Goal: Task Accomplishment & Management: Use online tool/utility

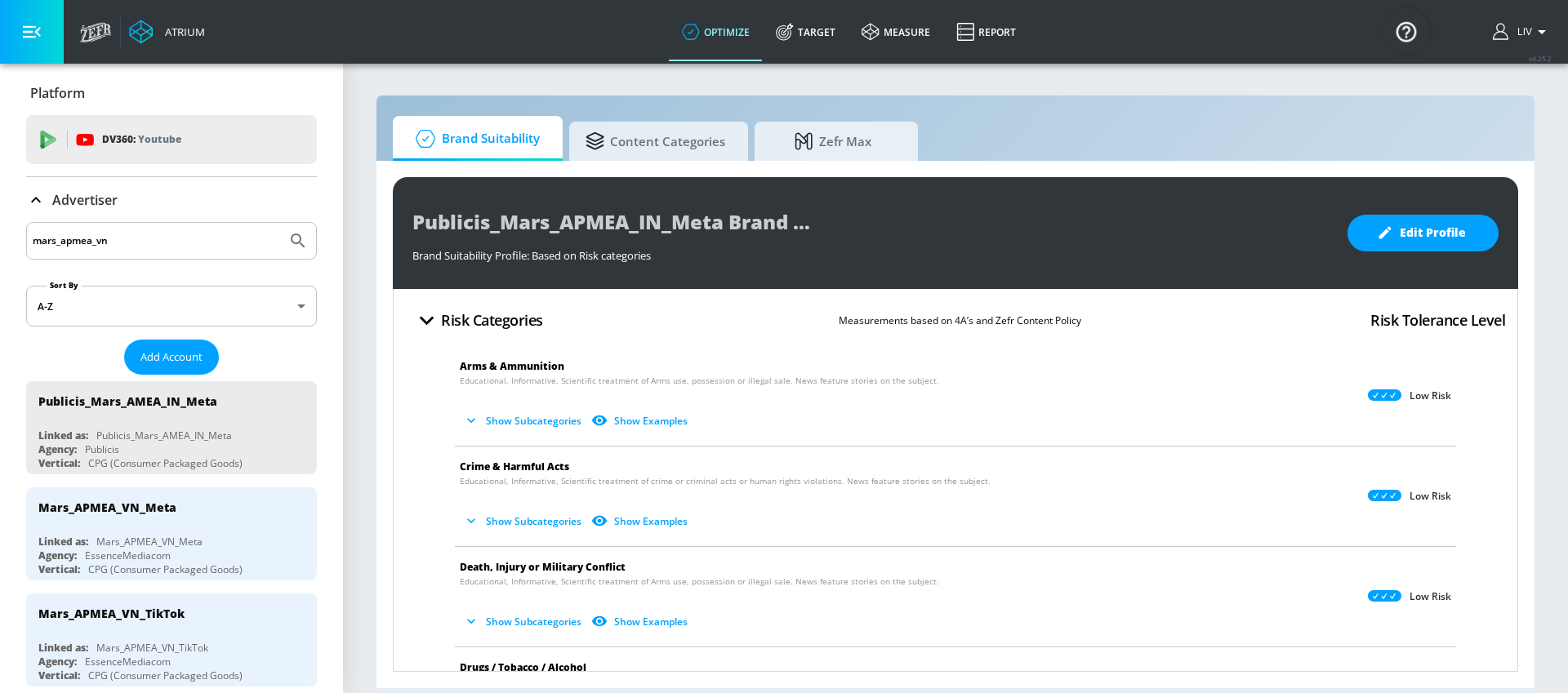
click at [177, 227] on div "mars_apmea_vn" at bounding box center [172, 241] width 291 height 38
click at [173, 238] on input "mars_apmea_vn" at bounding box center [156, 240] width 247 height 21
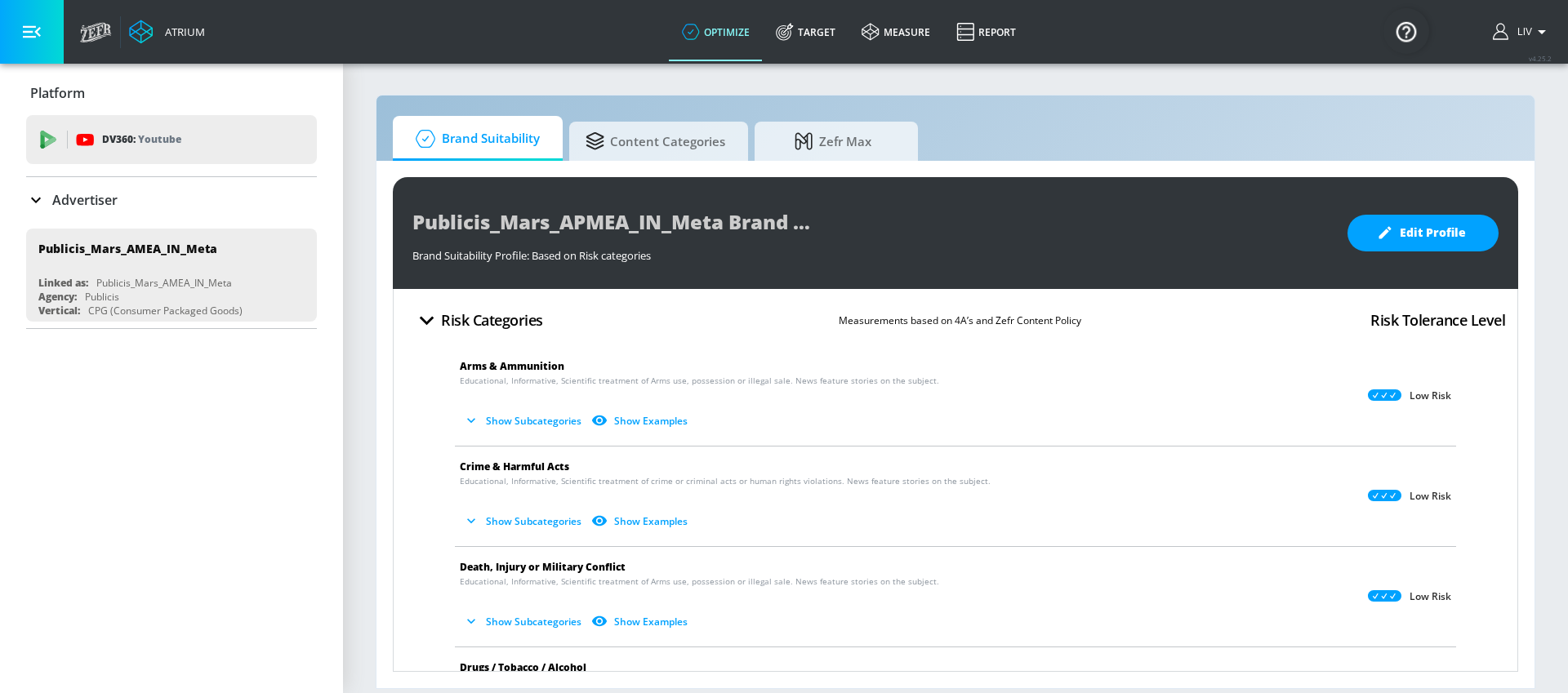
click at [144, 148] on p "DV360: Youtube" at bounding box center [141, 139] width 80 height 18
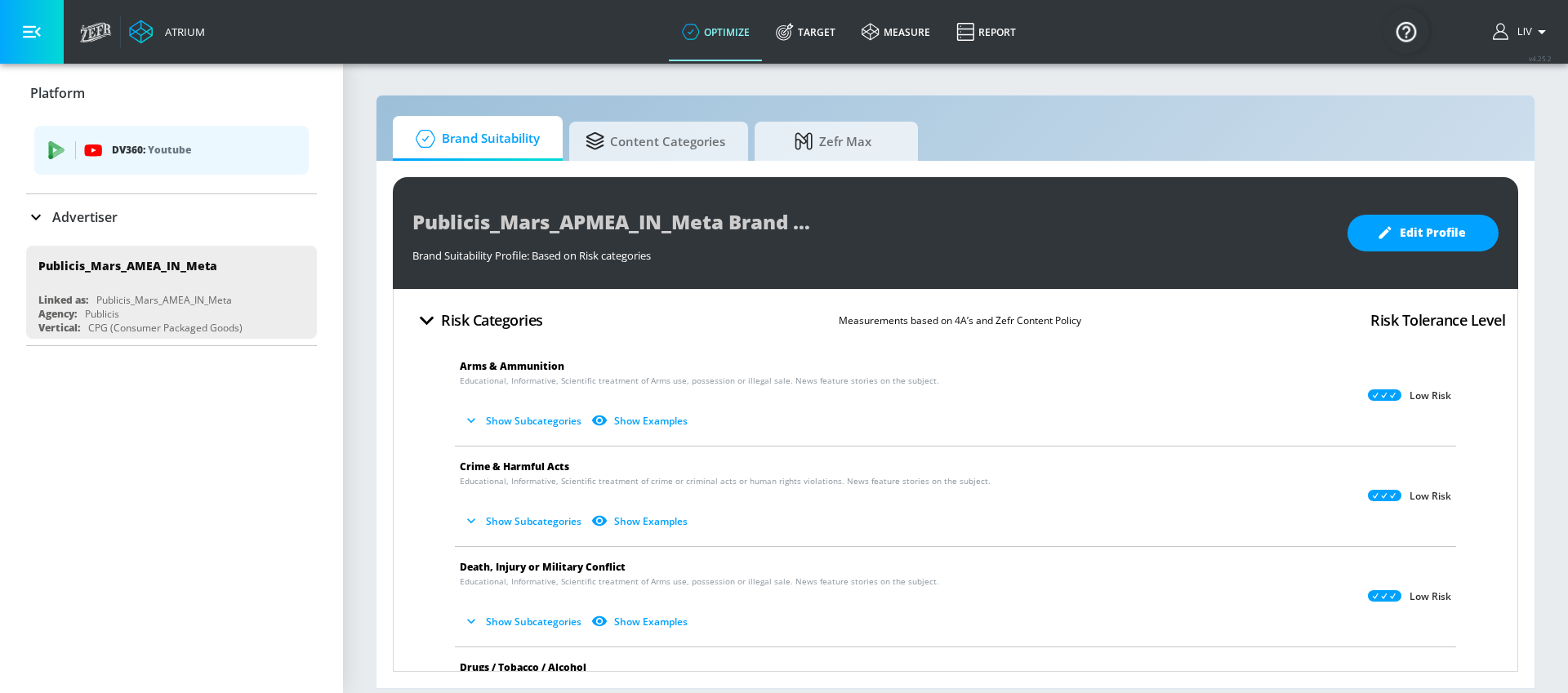
click at [127, 215] on div "Advertiser" at bounding box center [172, 217] width 291 height 20
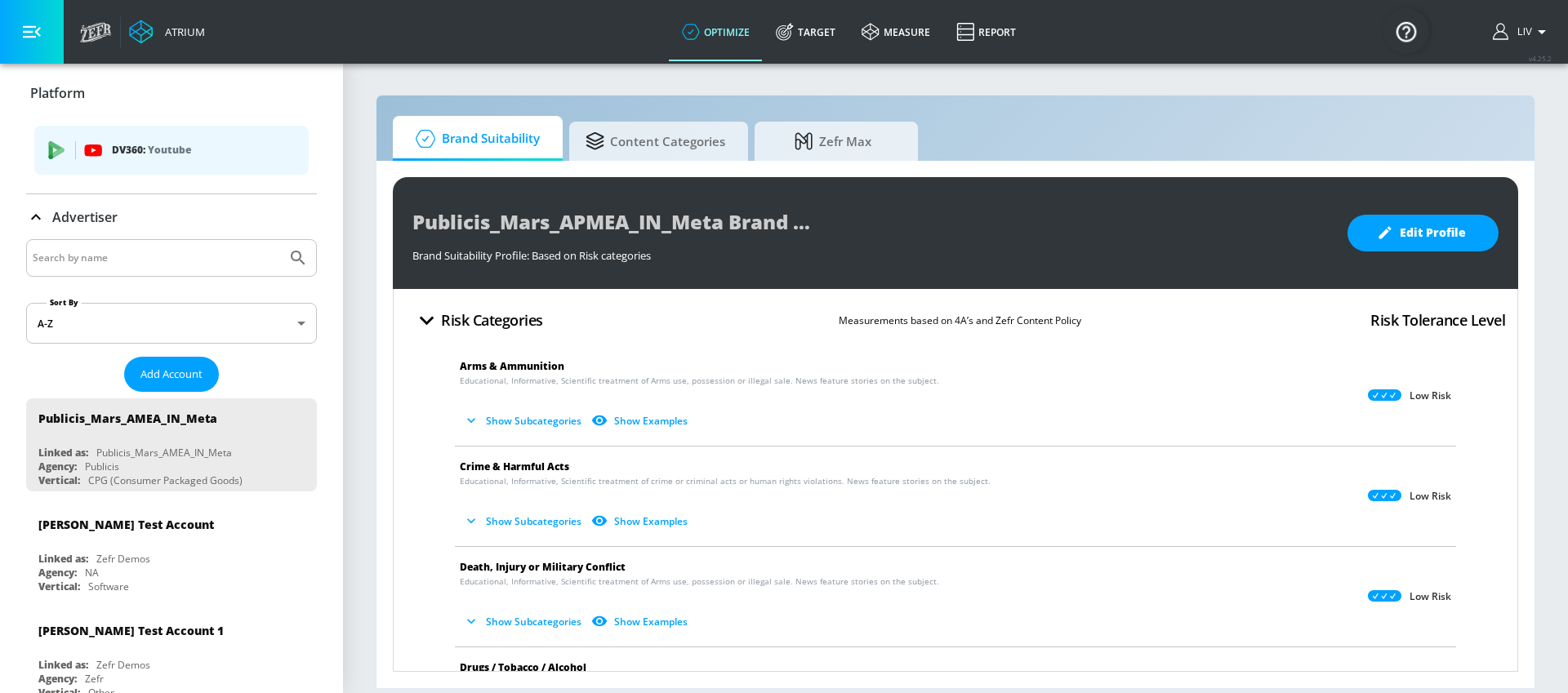
click at [127, 252] on input "Search by name" at bounding box center [156, 257] width 247 height 21
type input "qracian"
click at [280, 240] on button "Submit Search" at bounding box center [298, 258] width 36 height 36
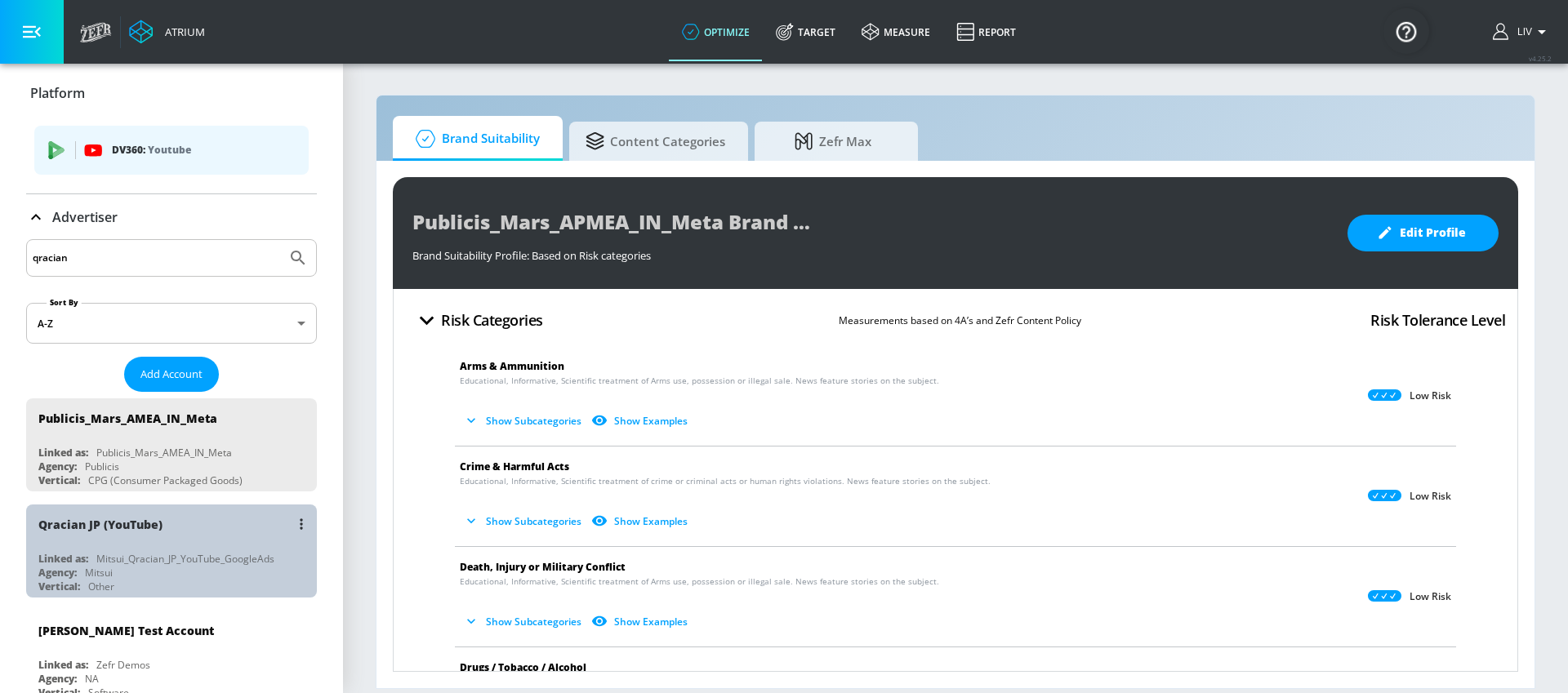
click at [207, 518] on div "Qracian JP (YouTube)" at bounding box center [175, 524] width 274 height 39
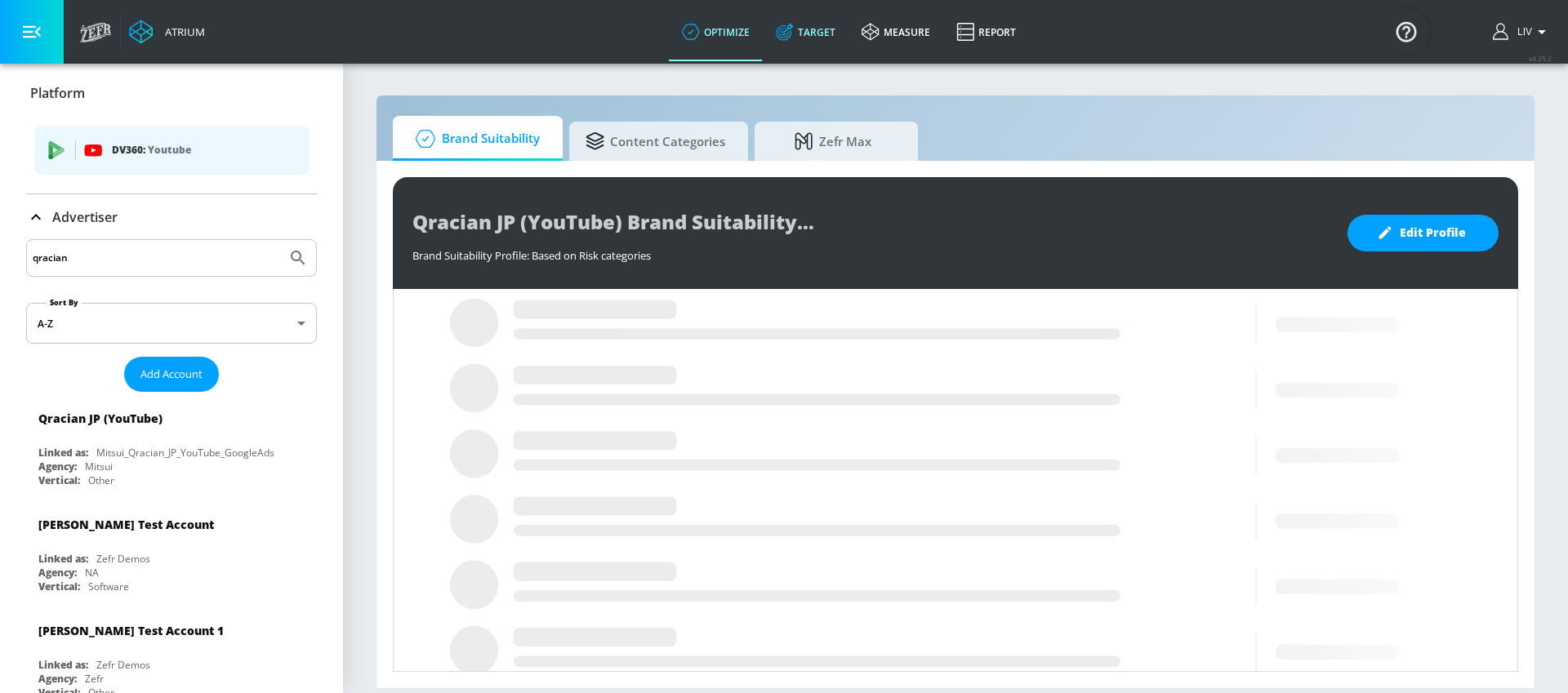
click at [811, 56] on link "Target" at bounding box center [805, 32] width 85 height 59
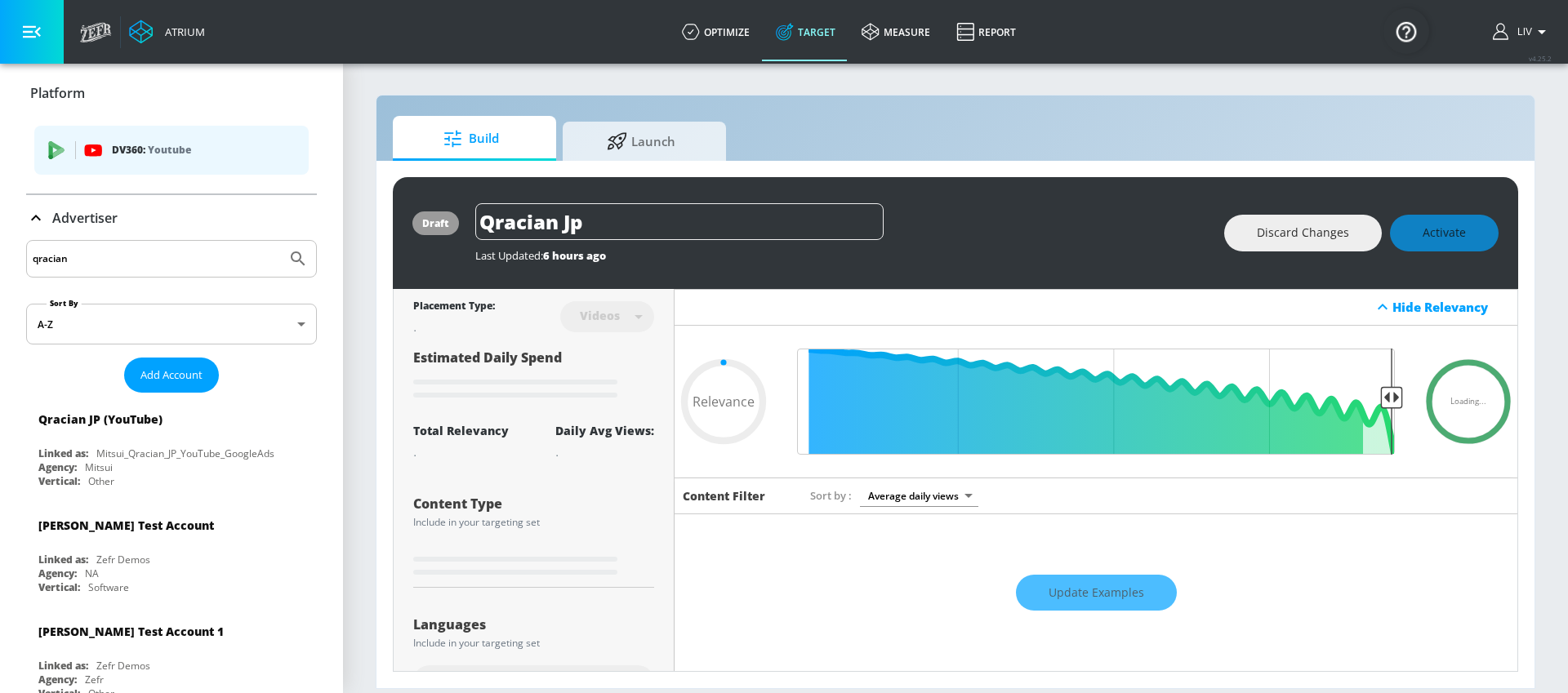
type input "0.05"
click at [689, 141] on span "Launch" at bounding box center [640, 138] width 124 height 39
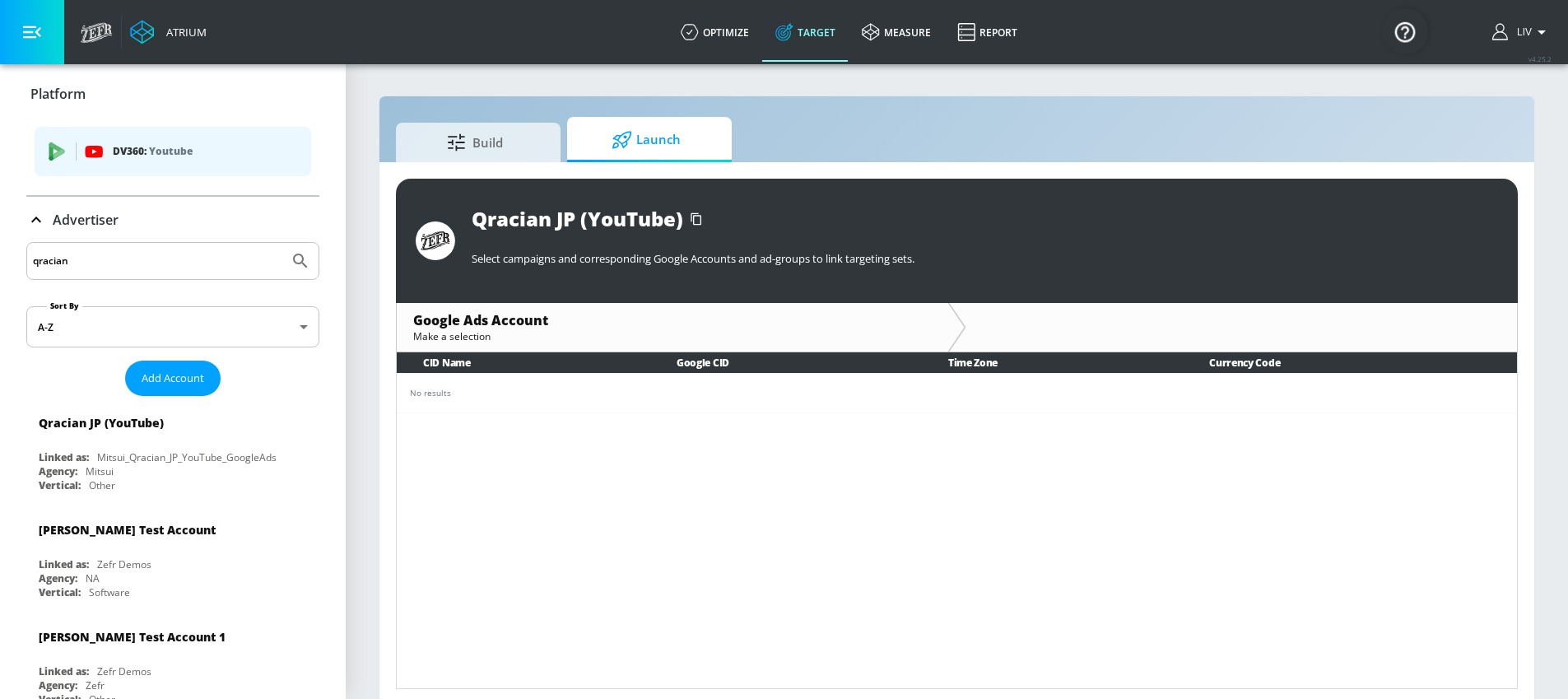
click at [497, 412] on td "No results" at bounding box center [957, 393] width 1121 height 40
click at [503, 154] on span "Build" at bounding box center [474, 140] width 125 height 40
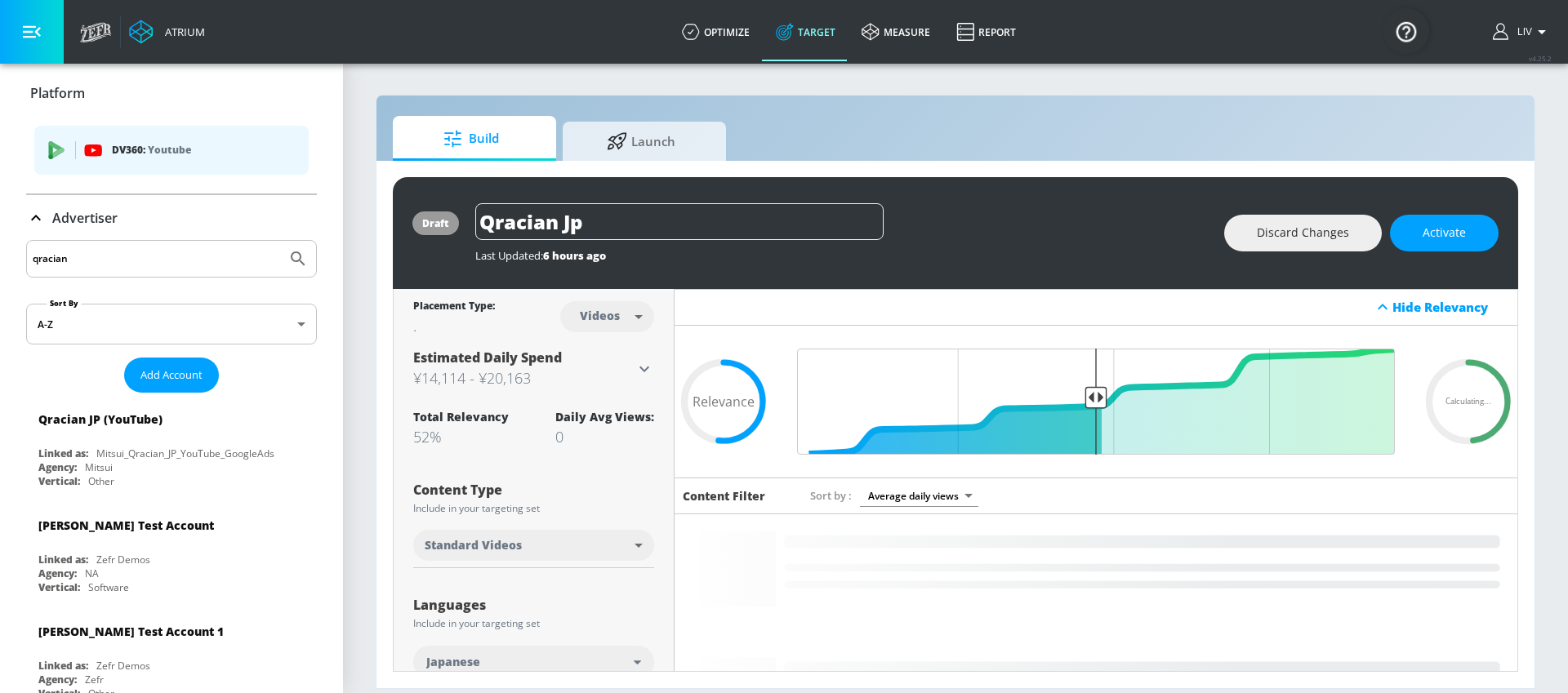
click at [691, 166] on div "draft Qracian Jp Last Updated: 6 hours ago Discard Changes Activate Placement T…" at bounding box center [955, 424] width 1158 height 527
click at [693, 161] on div "draft Qracian Jp Last Updated: 6 hours ago Discard Changes Activate Placement T…" at bounding box center [955, 424] width 1158 height 527
click at [695, 152] on span "Launch" at bounding box center [640, 138] width 124 height 39
